Goal: Task Accomplishment & Management: Use online tool/utility

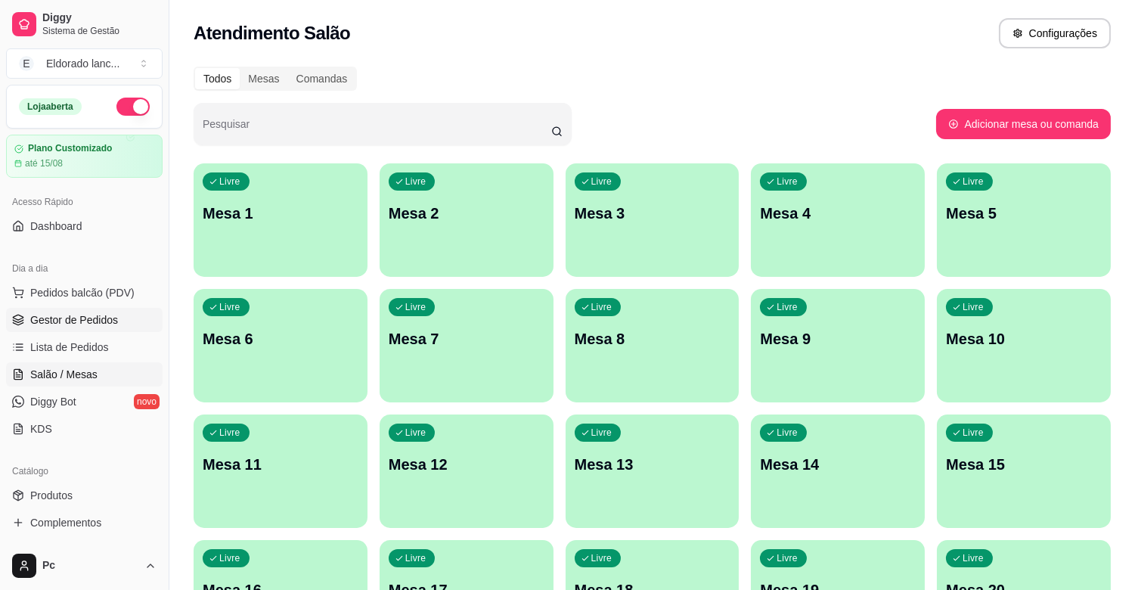
click at [79, 311] on link "Gestor de Pedidos" at bounding box center [84, 320] width 157 height 24
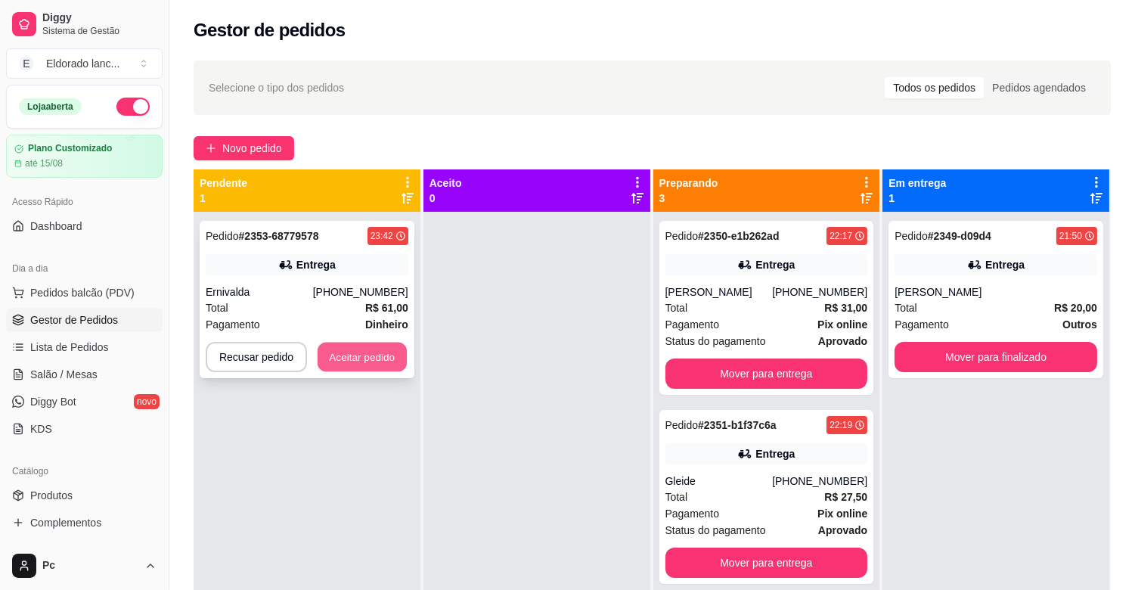
click at [364, 354] on button "Aceitar pedido" at bounding box center [362, 357] width 89 height 29
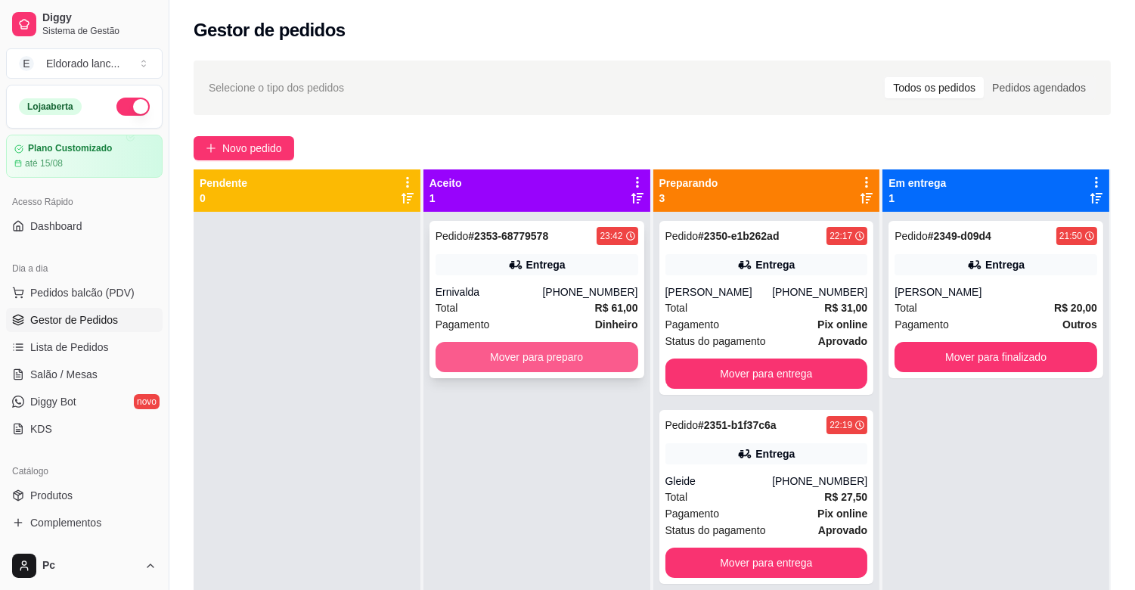
click at [444, 358] on button "Mover para preparo" at bounding box center [537, 357] width 203 height 30
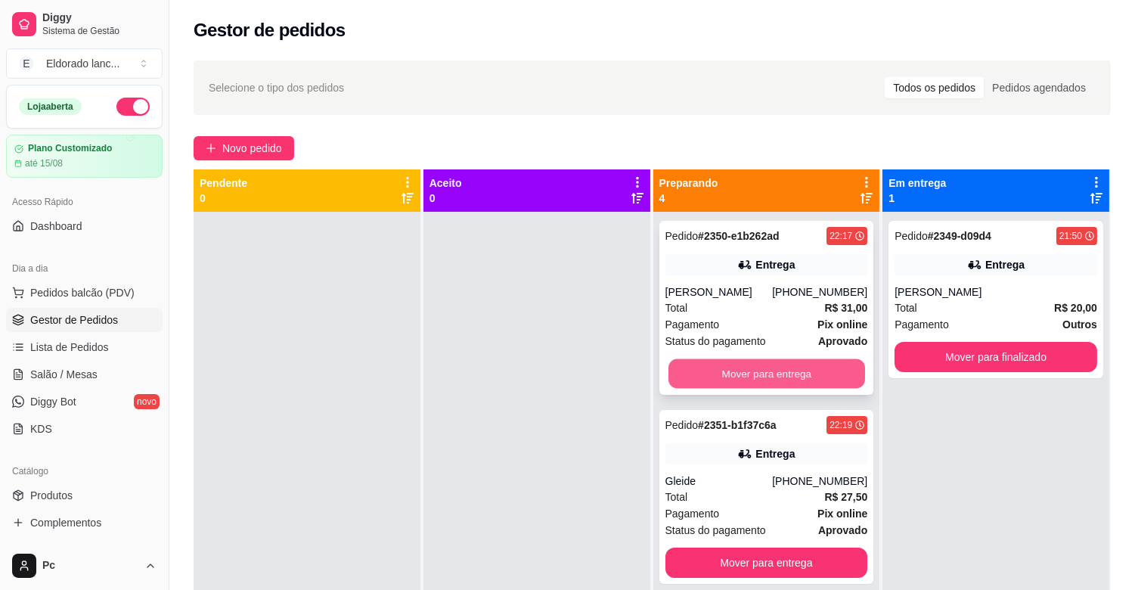
click at [792, 380] on button "Mover para entrega" at bounding box center [766, 373] width 197 height 29
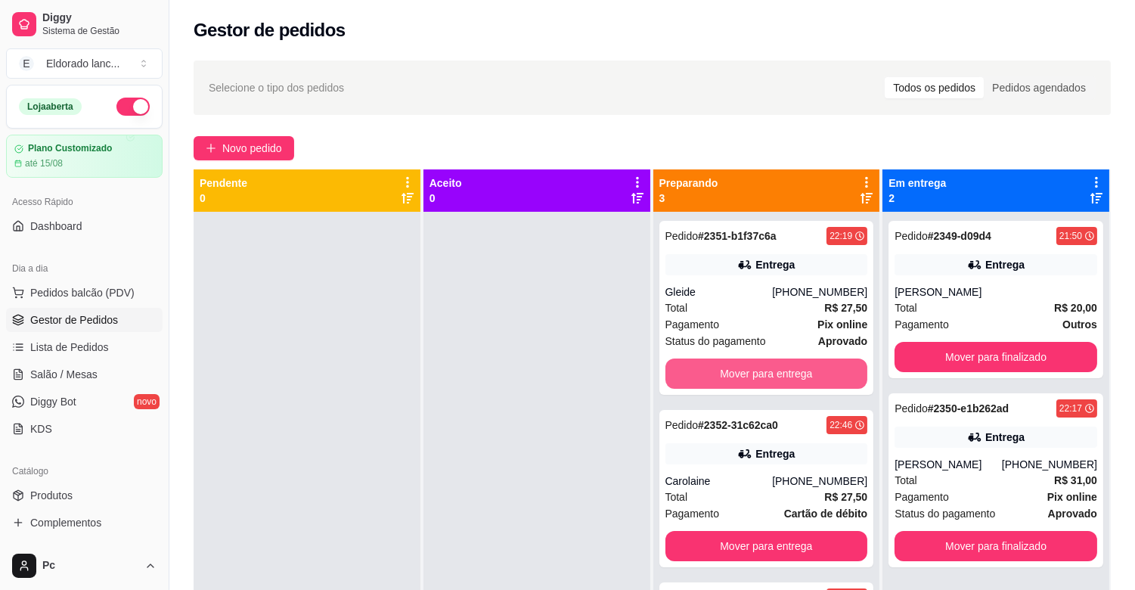
click at [792, 380] on button "Mover para entrega" at bounding box center [766, 373] width 203 height 30
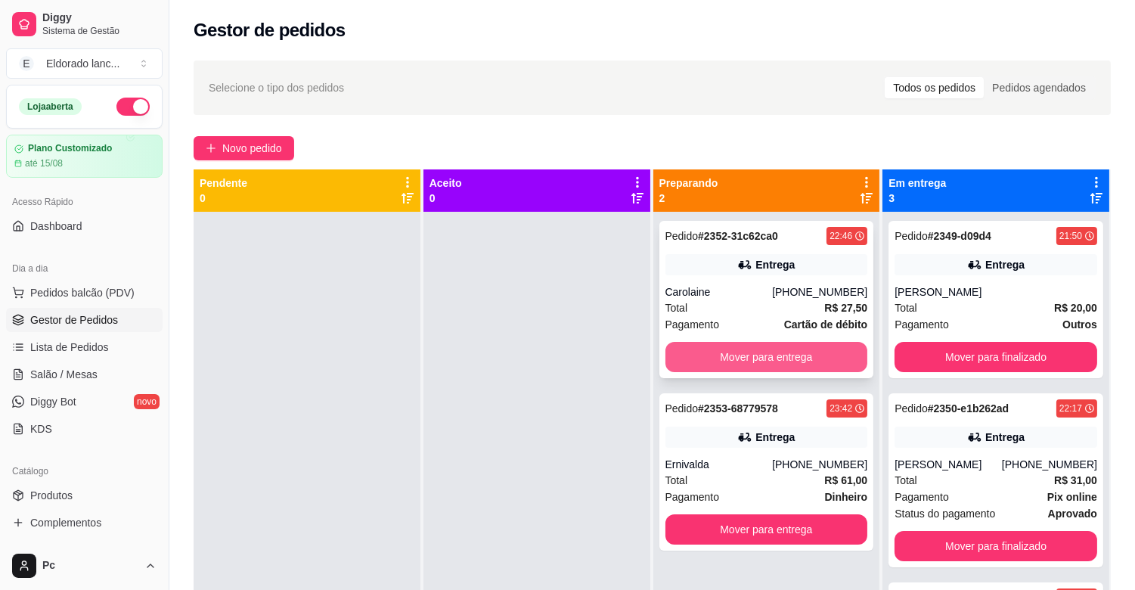
click at [794, 361] on button "Mover para entrega" at bounding box center [766, 357] width 203 height 30
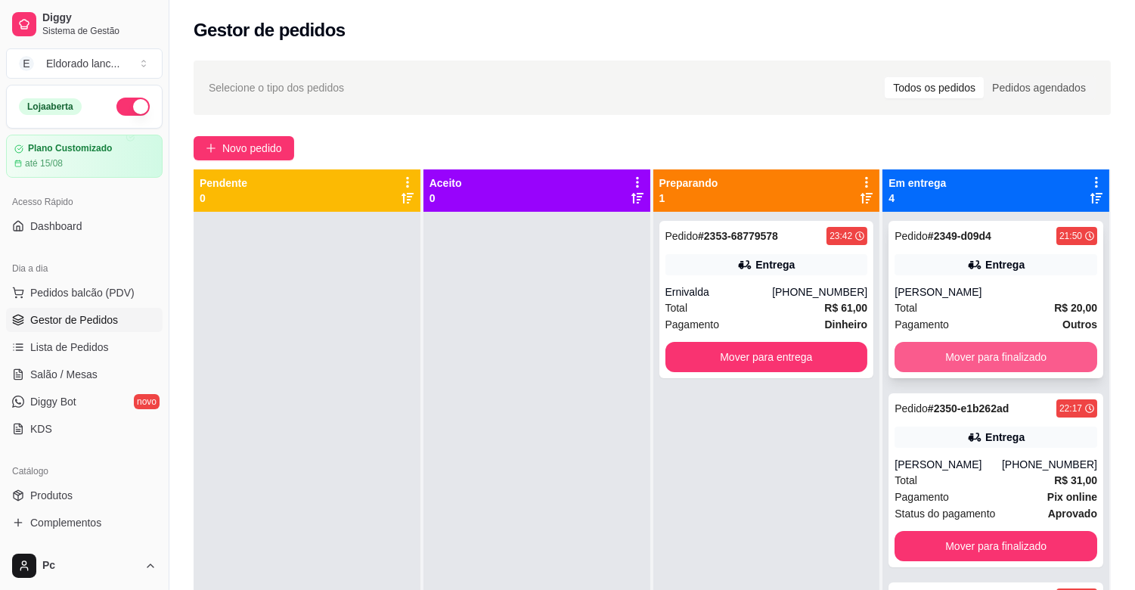
click at [1043, 343] on button "Mover para finalizado" at bounding box center [995, 357] width 203 height 30
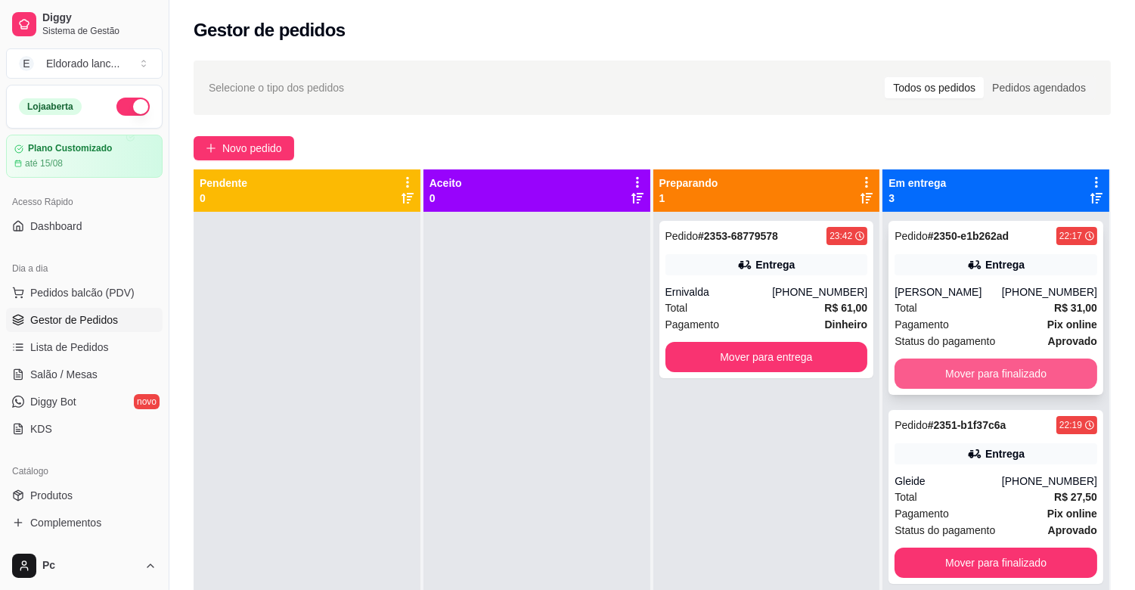
click at [1042, 367] on button "Mover para finalizado" at bounding box center [995, 373] width 203 height 30
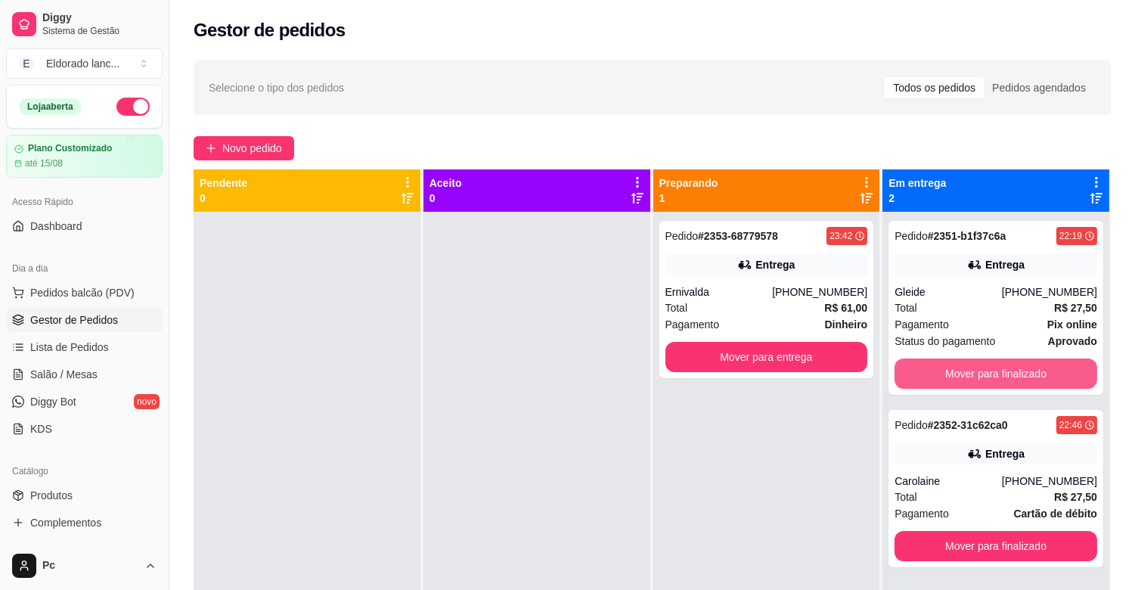
click at [1042, 367] on button "Mover para finalizado" at bounding box center [995, 373] width 203 height 30
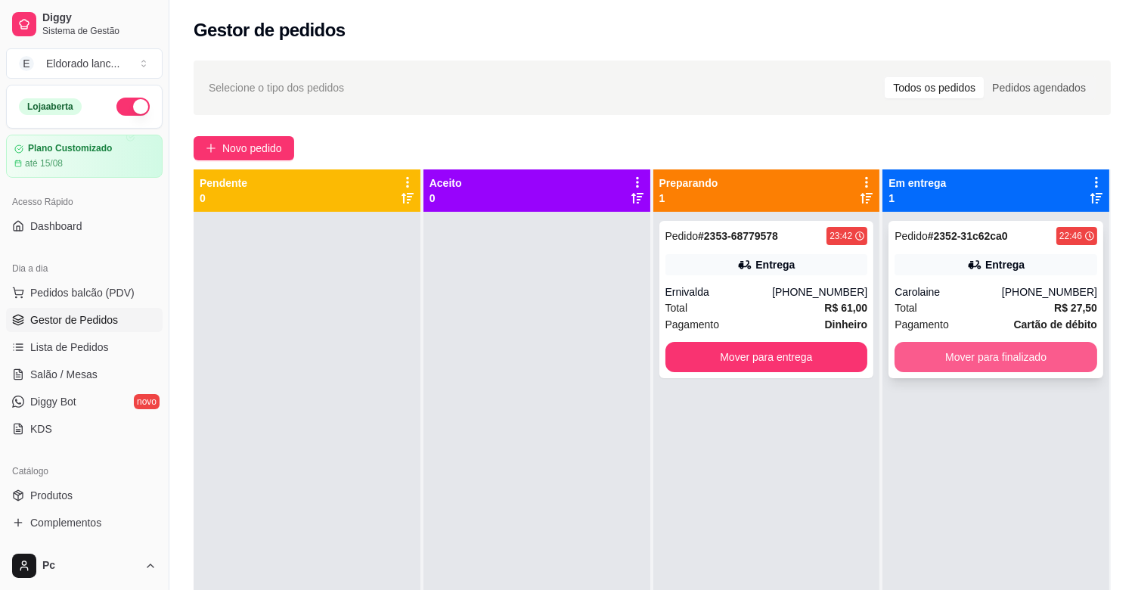
click at [1038, 349] on button "Mover para finalizado" at bounding box center [995, 357] width 203 height 30
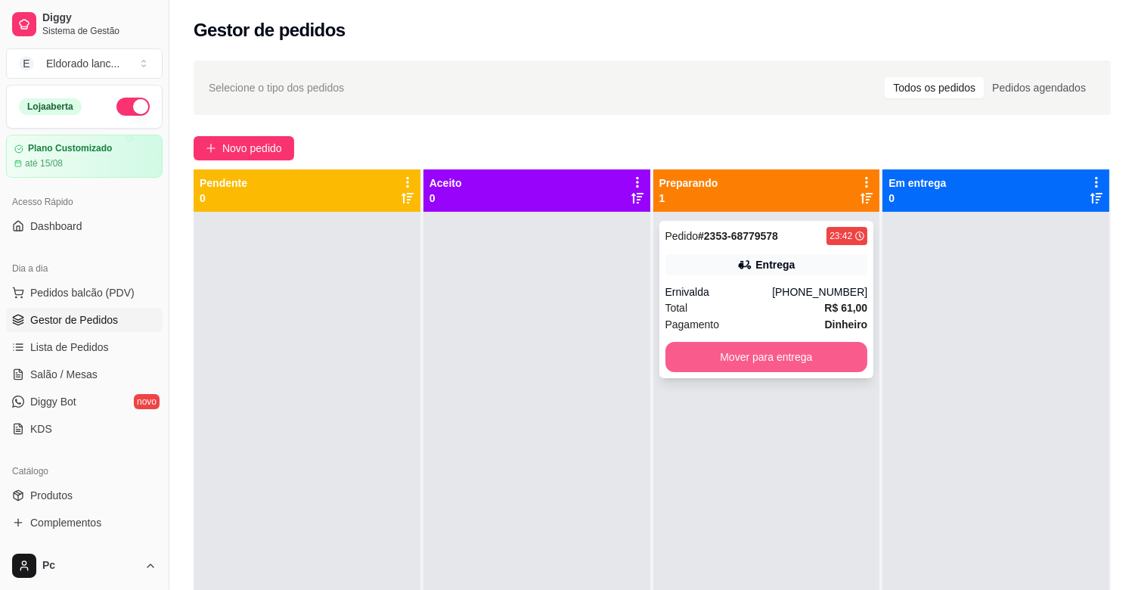
click at [749, 363] on button "Mover para entrega" at bounding box center [766, 357] width 203 height 30
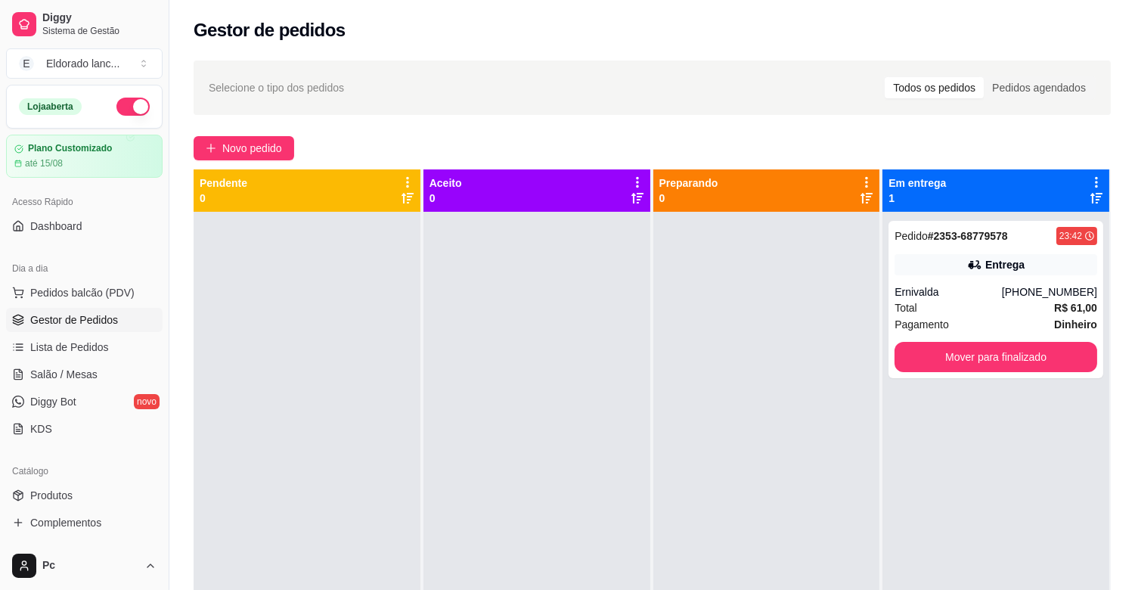
click at [124, 106] on button "button" at bounding box center [132, 107] width 33 height 18
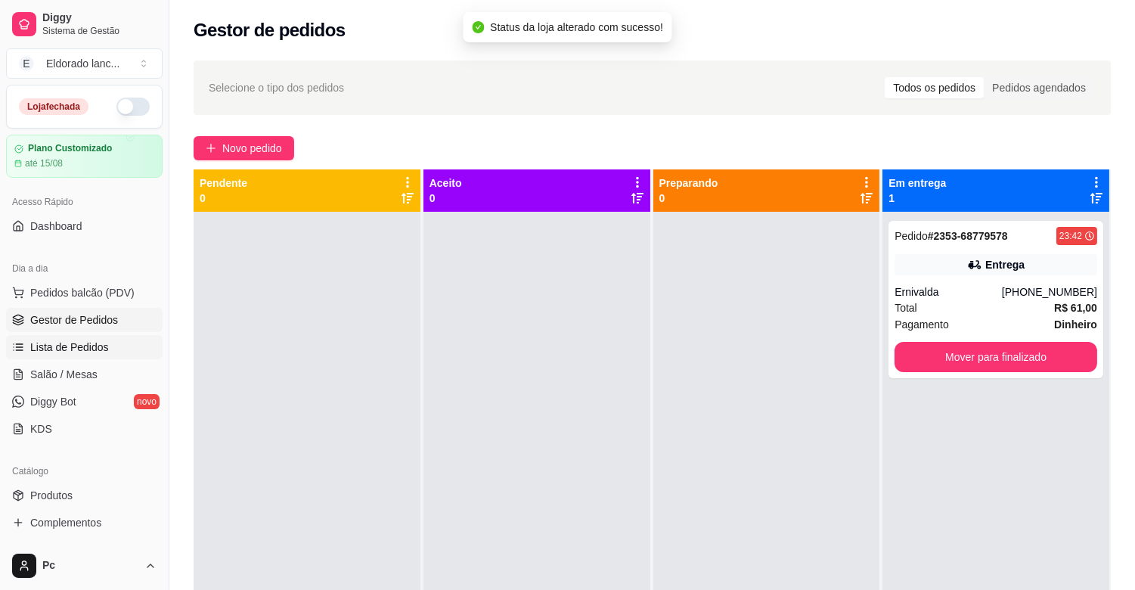
click at [79, 350] on span "Lista de Pedidos" at bounding box center [69, 346] width 79 height 15
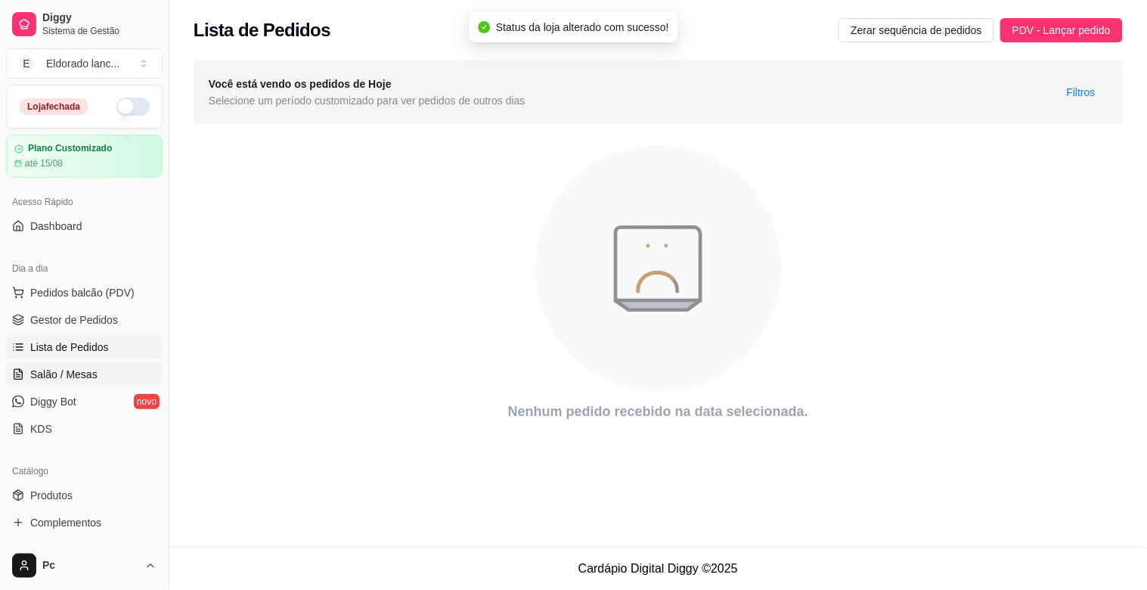
click at [78, 374] on span "Salão / Mesas" at bounding box center [63, 374] width 67 height 15
